Goal: Transaction & Acquisition: Download file/media

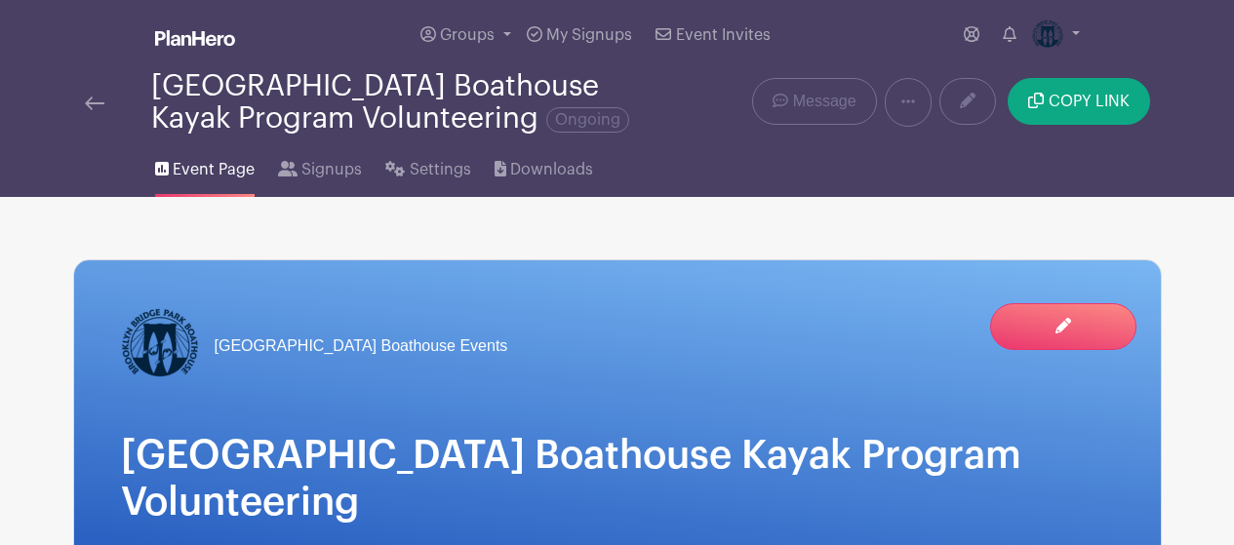
scroll to position [2890, 0]
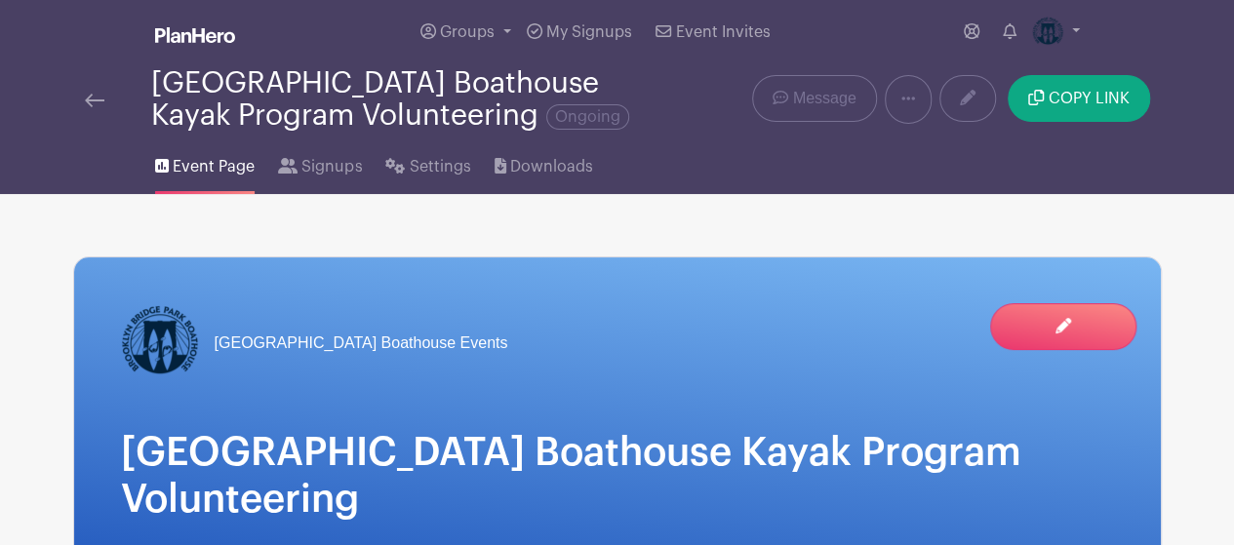
scroll to position [4, 0]
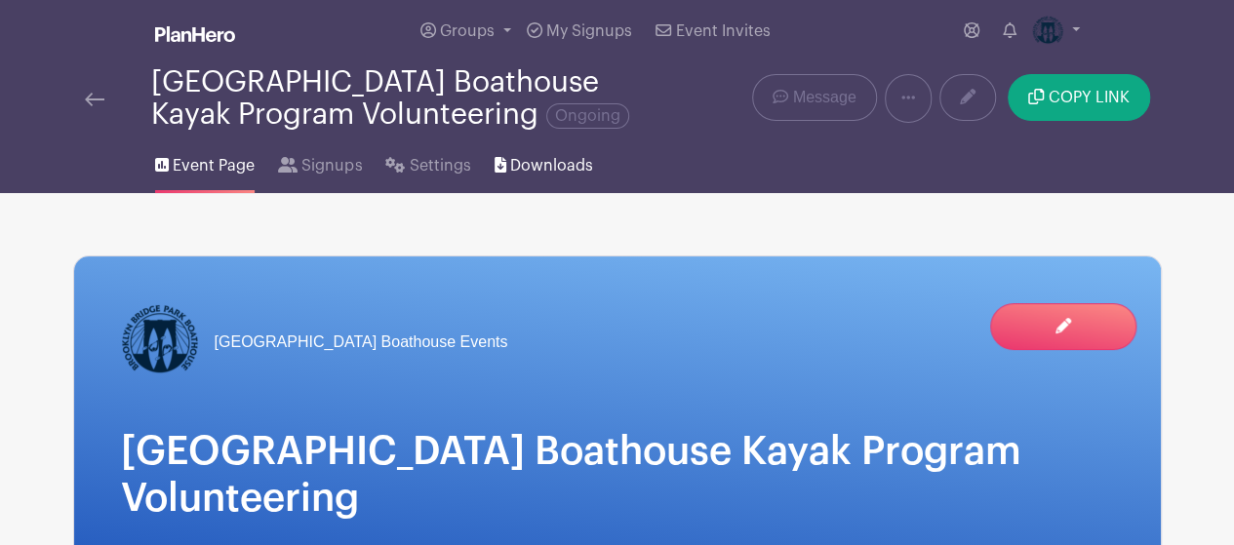
click at [525, 161] on span "Downloads" at bounding box center [551, 165] width 83 height 23
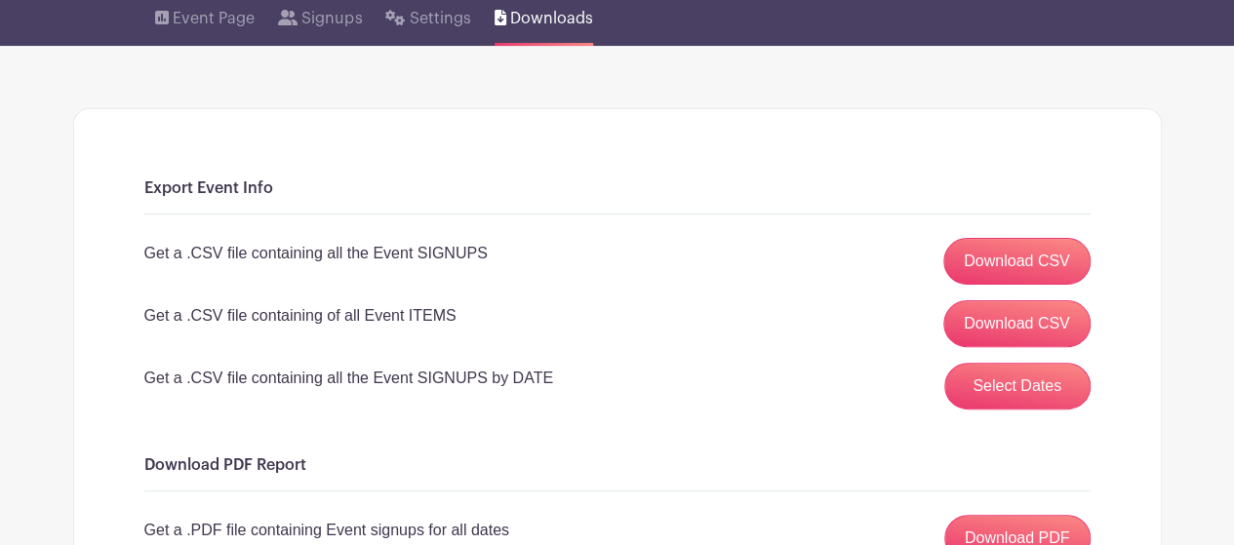
scroll to position [152, 0]
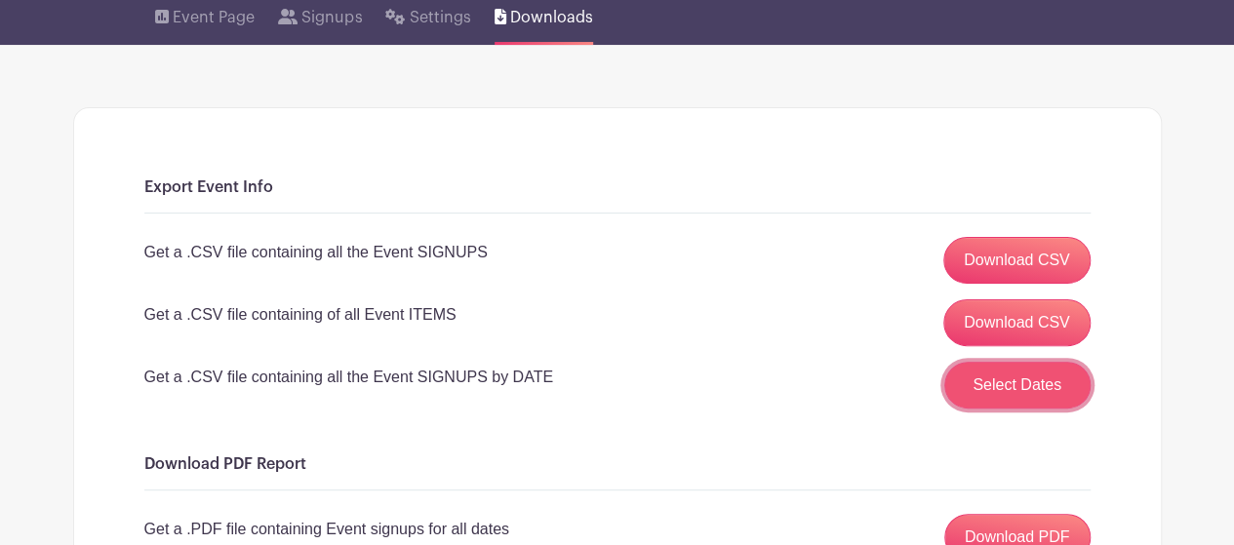
click at [975, 392] on button "Select Dates" at bounding box center [1017, 385] width 146 height 47
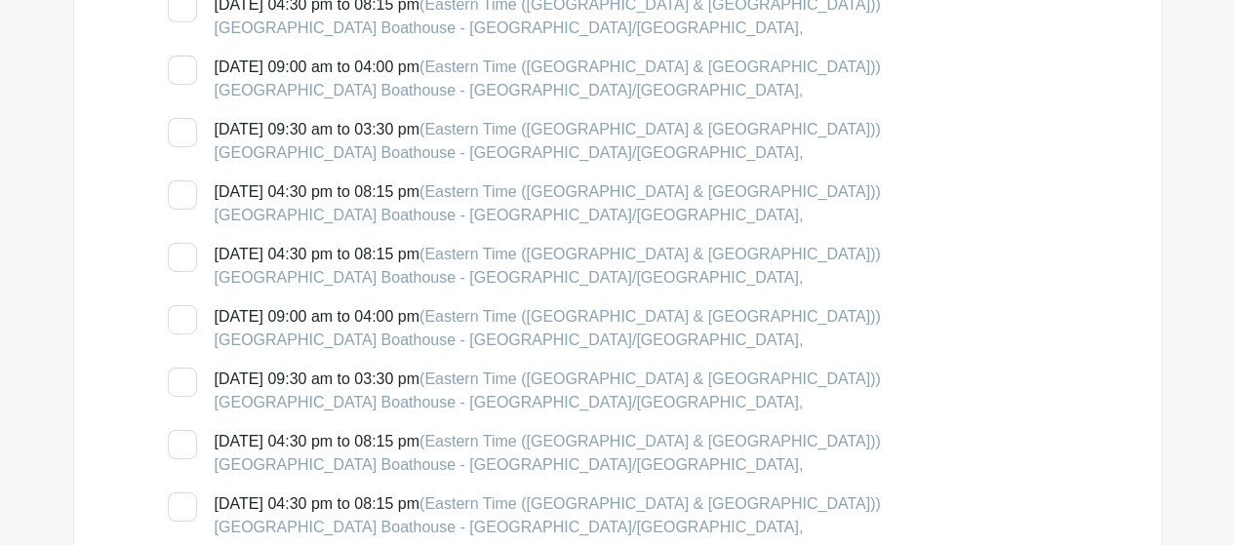
scroll to position [3183, 0]
click at [190, 378] on div at bounding box center [182, 381] width 29 height 29
click at [180, 378] on input "Sunday, August 17, 2025 at 09:30 am to 03:30 pm (Eastern Time (US & Canada)) Br…" at bounding box center [174, 373] width 13 height 13
checkbox input "true"
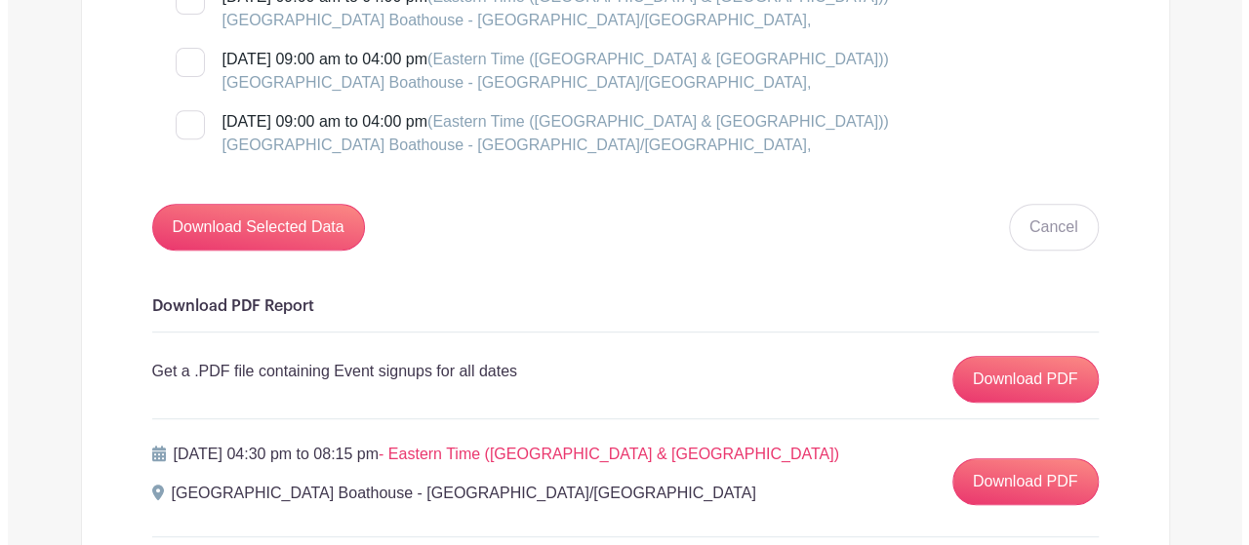
scroll to position [4074, 0]
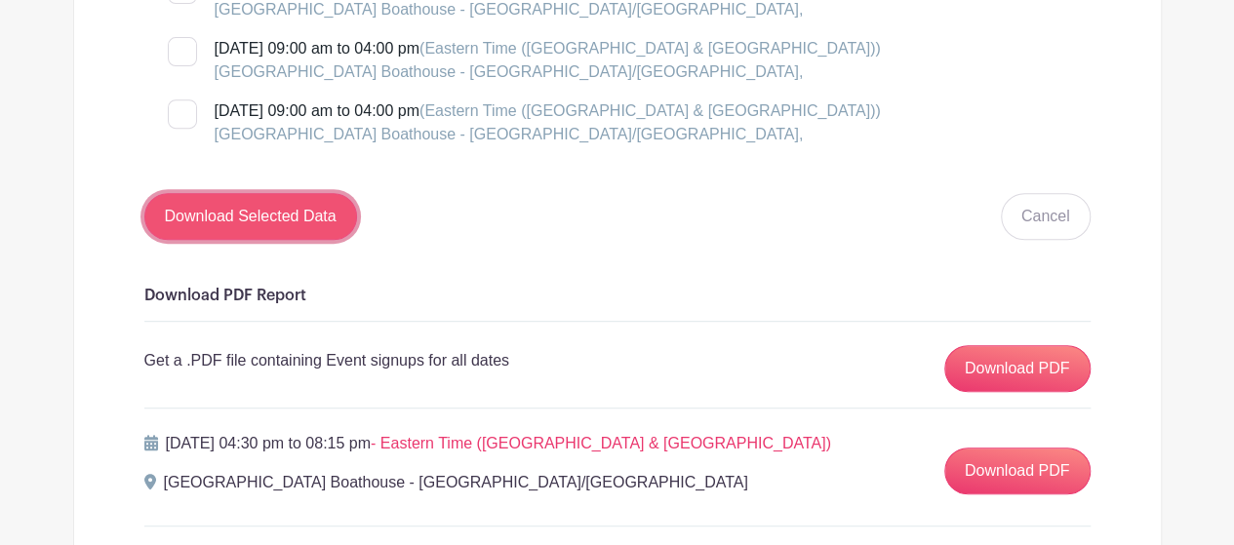
click at [253, 225] on input "Download Selected Data" at bounding box center [250, 216] width 213 height 47
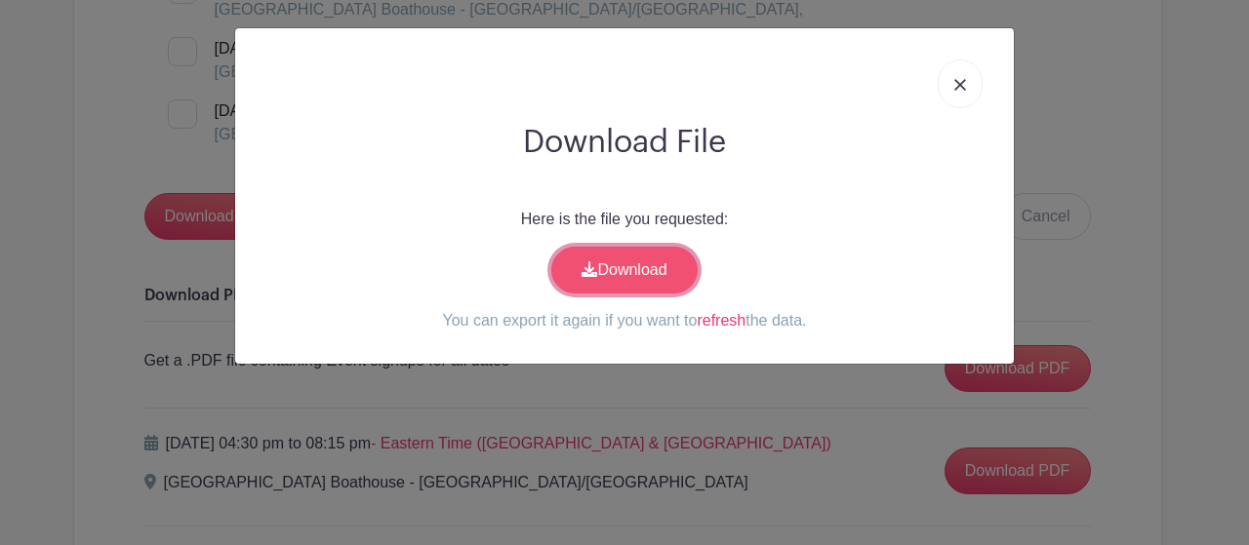
click at [637, 255] on link "Download" at bounding box center [624, 270] width 146 height 47
